Goal: Information Seeking & Learning: Understand process/instructions

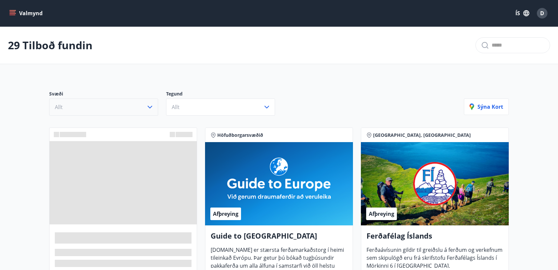
click at [131, 105] on button "Allt" at bounding box center [103, 106] width 109 height 17
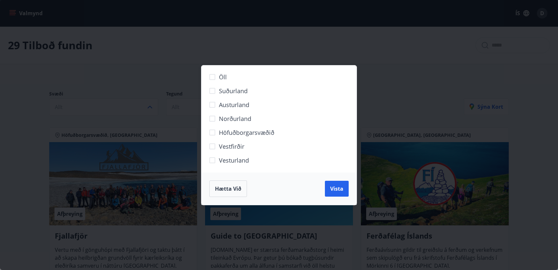
click at [177, 95] on div "Öll Suðurland [GEOGRAPHIC_DATA] Norðurland Höfuðborgarsvæðið [GEOGRAPHIC_DATA] …" at bounding box center [279, 135] width 558 height 270
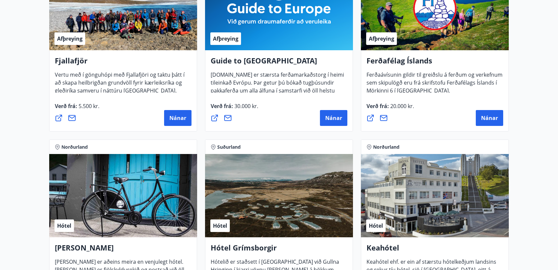
scroll to position [174, 0]
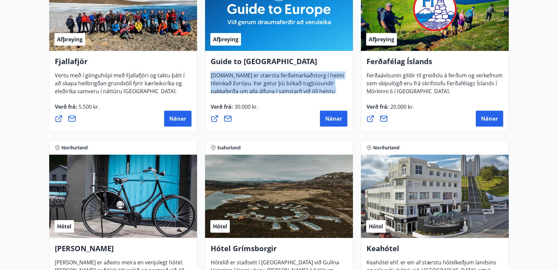
drag, startPoint x: 210, startPoint y: 76, endPoint x: 343, endPoint y: 92, distance: 133.8
click at [343, 92] on div "Guide to Europe [DOMAIN_NAME] er stærsta ferðamarkaðstorg í heimi tileinkað Evr…" at bounding box center [279, 74] width 137 height 37
copy span "[DOMAIN_NAME] er stærsta ferðamarkaðstorg í heimi tileinkað Evrópu. Þar getur þ…"
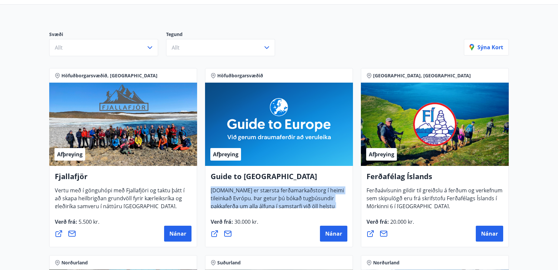
scroll to position [106, 0]
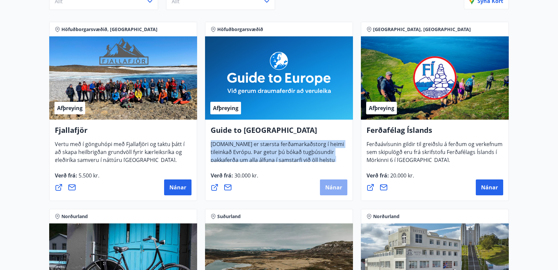
click at [330, 186] on span "Nánar" at bounding box center [333, 187] width 17 height 7
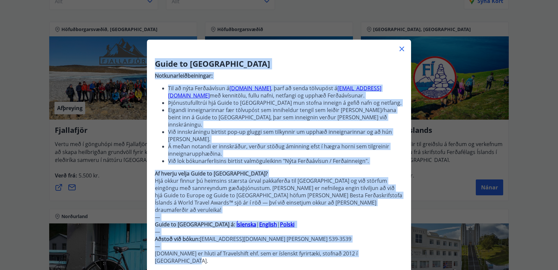
drag, startPoint x: 155, startPoint y: 63, endPoint x: 299, endPoint y: 245, distance: 232.7
click at [299, 246] on div "Guide to [GEOGRAPHIC_DATA] Notkunarleiðbeiningar: Til að nýta Ferðaávísun á [DO…" at bounding box center [279, 174] width 264 height 233
click at [299, 221] on p "Guide to [GEOGRAPHIC_DATA] á: Íslenska | English | [GEOGRAPHIC_DATA]" at bounding box center [279, 224] width 248 height 7
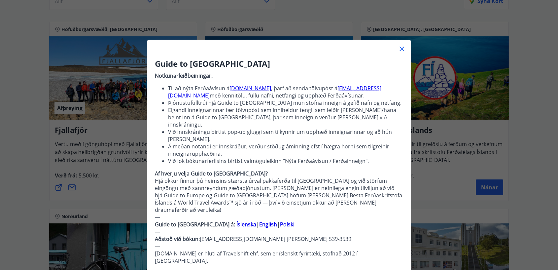
click at [259, 221] on strong "English" at bounding box center [268, 224] width 18 height 7
